Goal: Find specific page/section: Find specific page/section

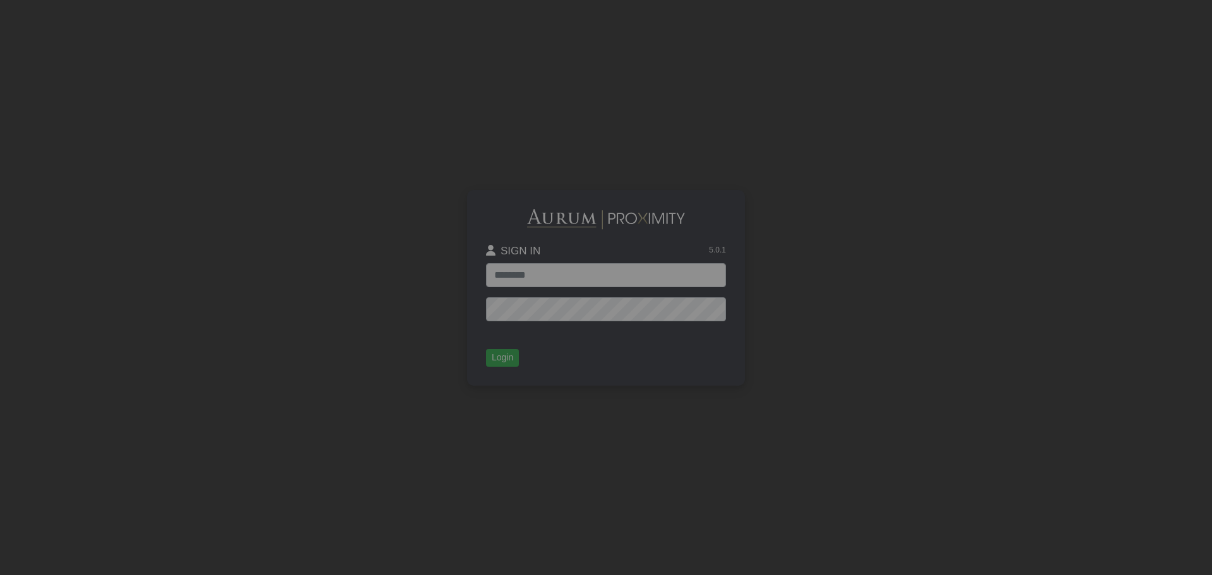
click at [558, 276] on input "text" at bounding box center [606, 275] width 240 height 24
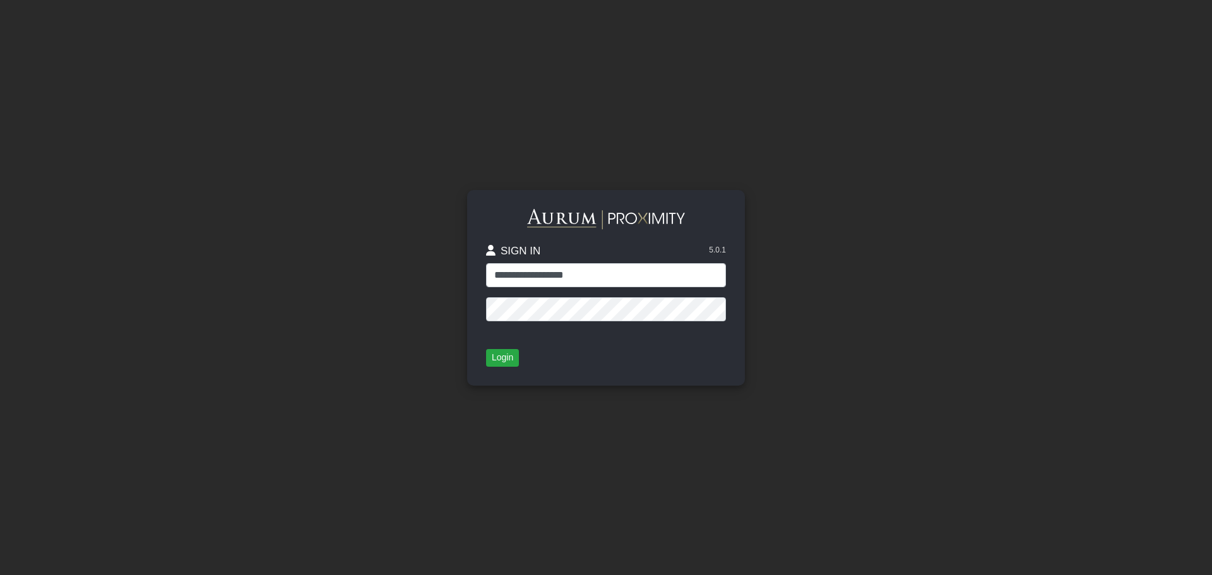
type input "**********"
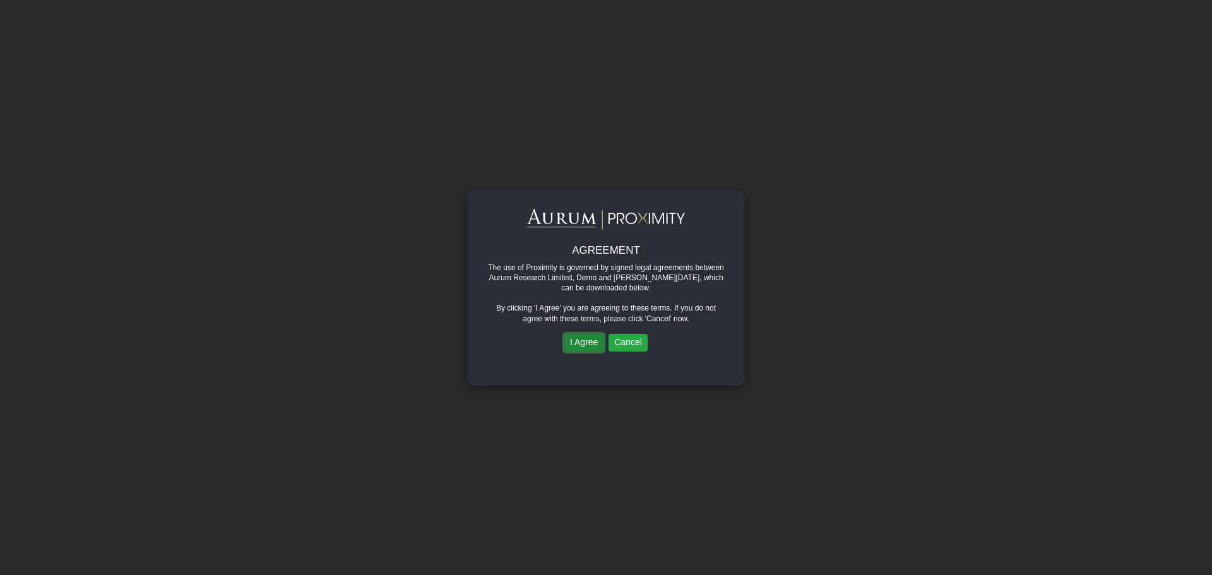
click at [592, 342] on button "I Agree" at bounding box center [583, 343] width 39 height 18
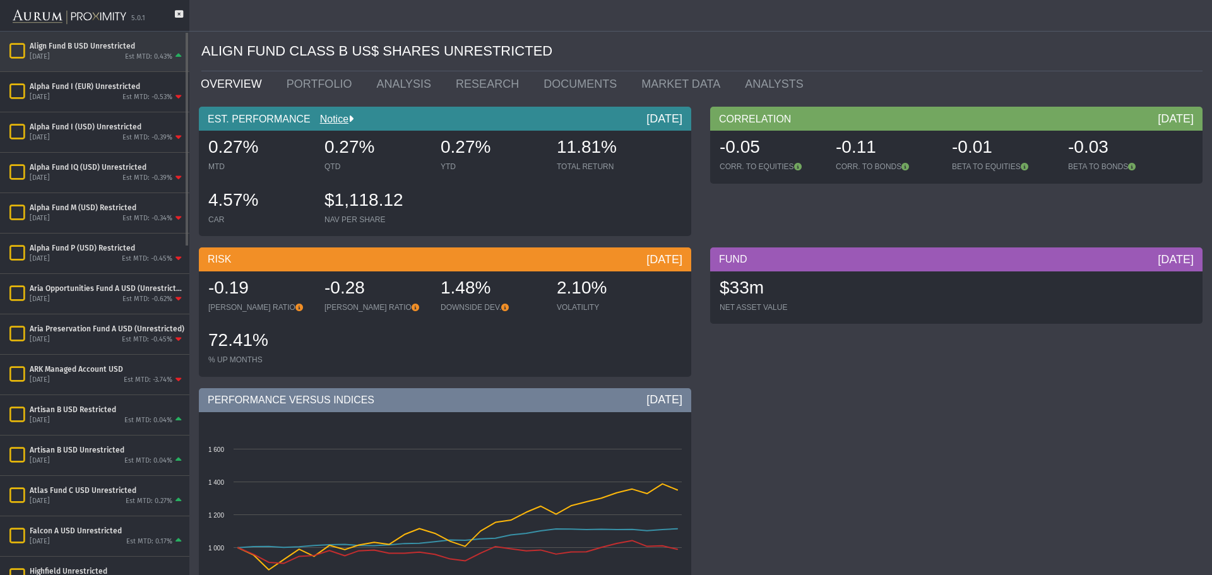
click at [19, 51] on icon "Items" at bounding box center [17, 51] width 22 height 18
click at [309, 80] on link "PORTFOLIO" at bounding box center [322, 83] width 90 height 25
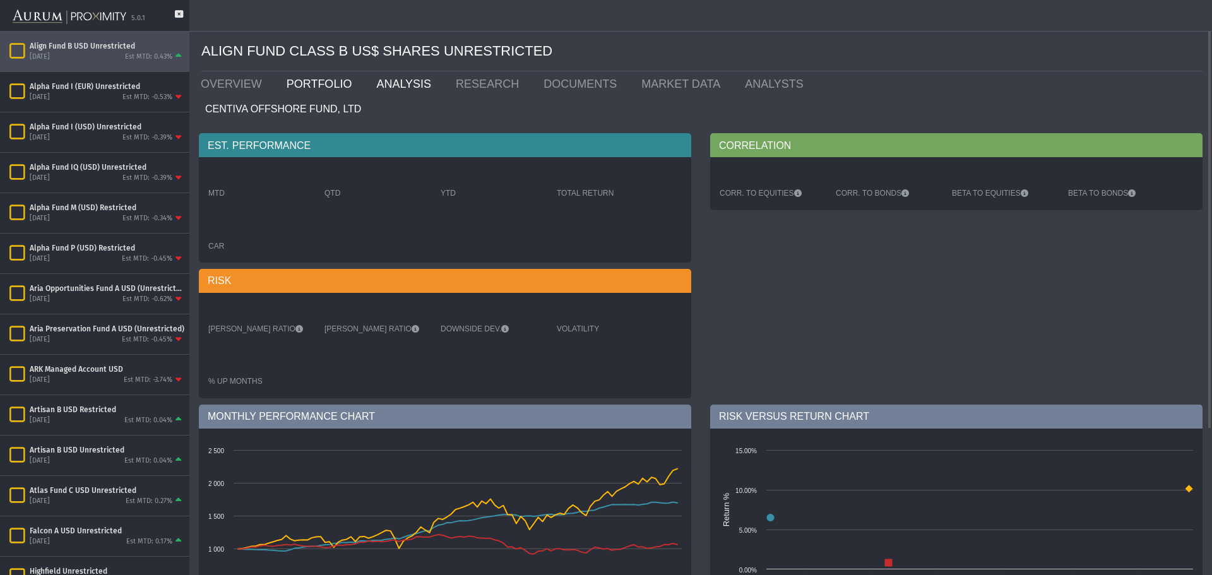
click at [392, 81] on link "ANALYSIS" at bounding box center [407, 83] width 80 height 25
